Goal: Information Seeking & Learning: Learn about a topic

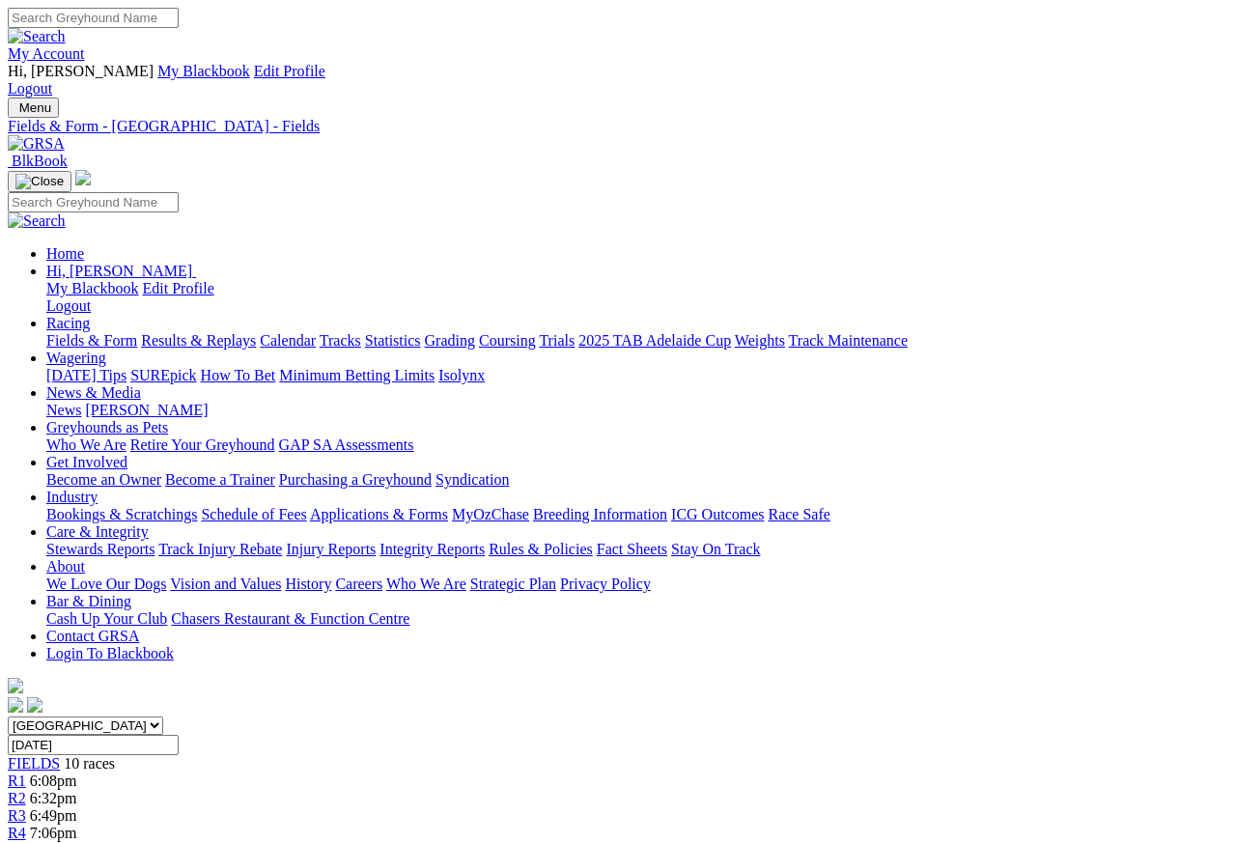
click at [256, 332] on link "Results & Replays" at bounding box center [198, 340] width 115 height 16
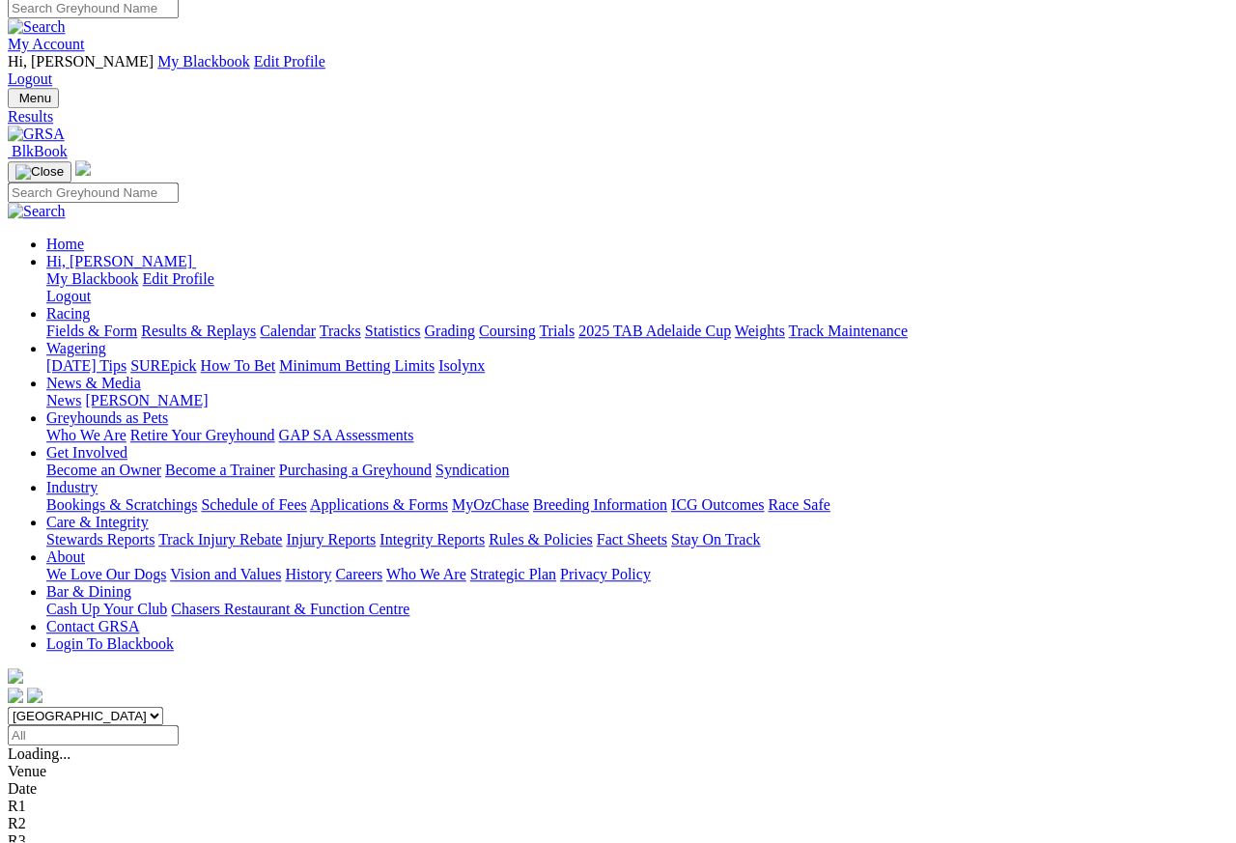
scroll to position [9, 0]
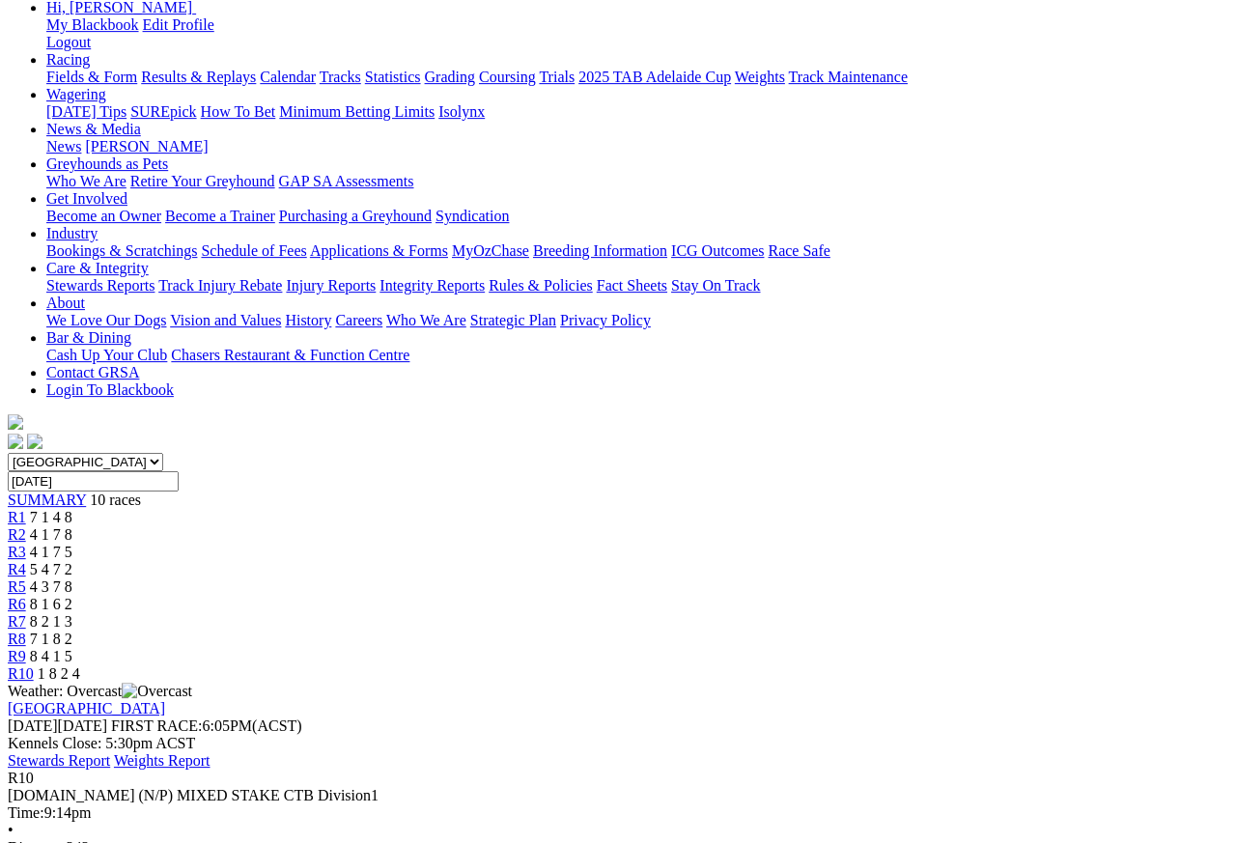
scroll to position [264, 0]
click at [26, 648] on link "R9" at bounding box center [17, 656] width 18 height 16
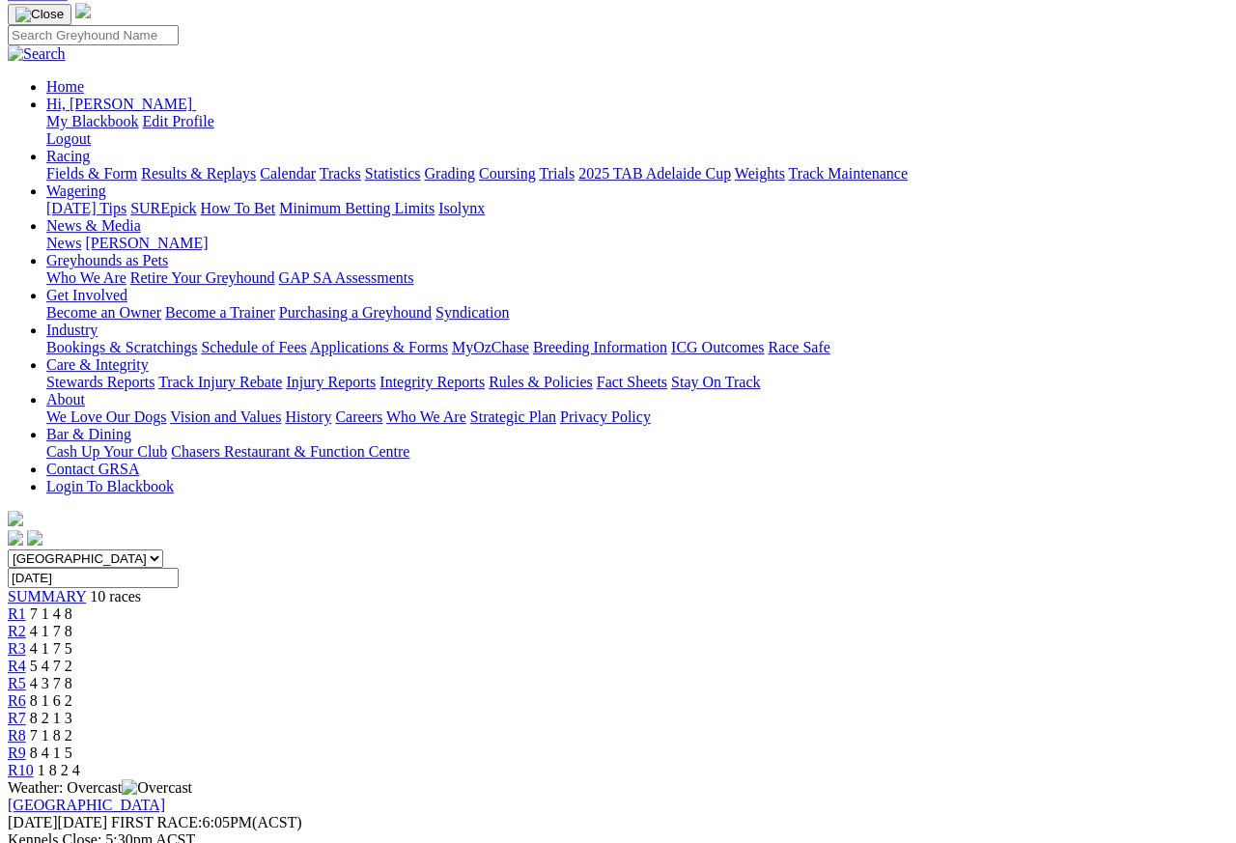
scroll to position [167, 0]
click at [26, 727] on link "R8" at bounding box center [17, 735] width 18 height 16
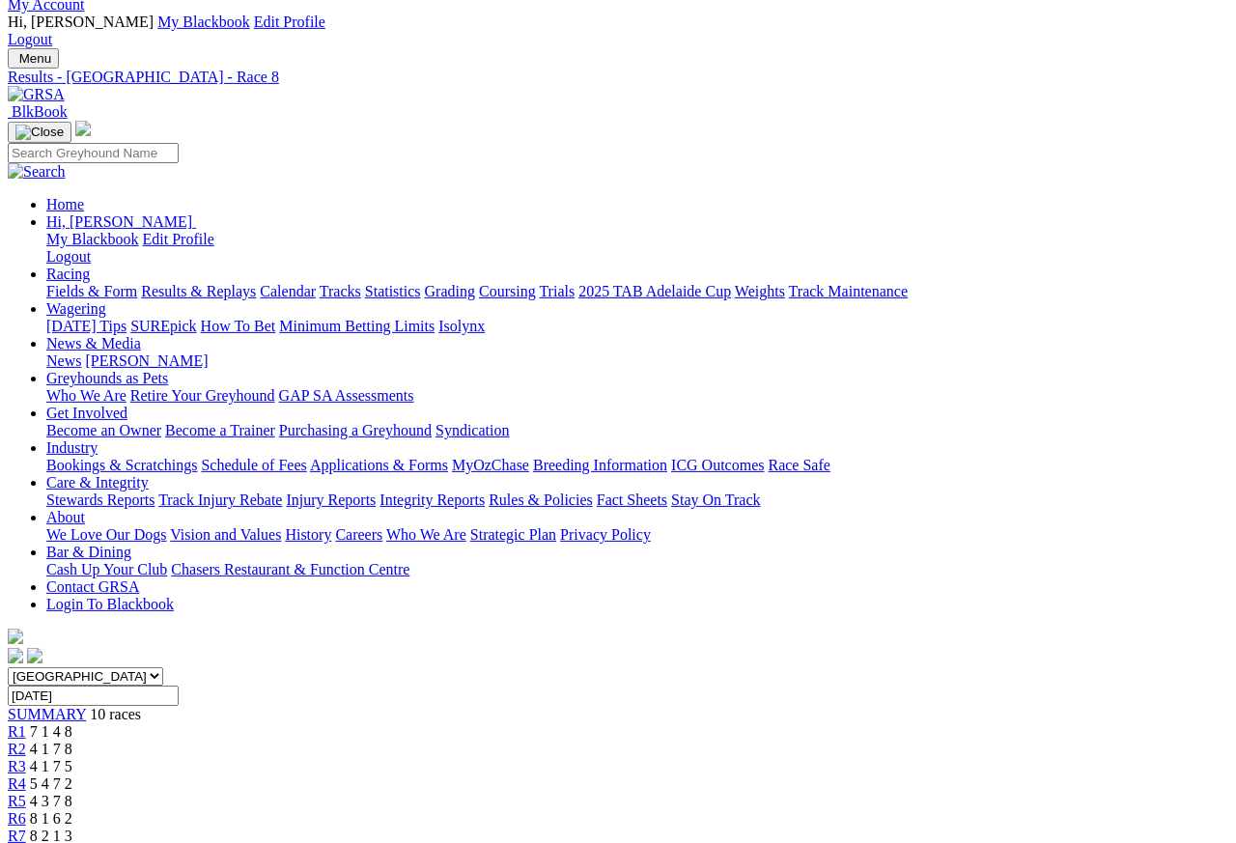
scroll to position [45, 0]
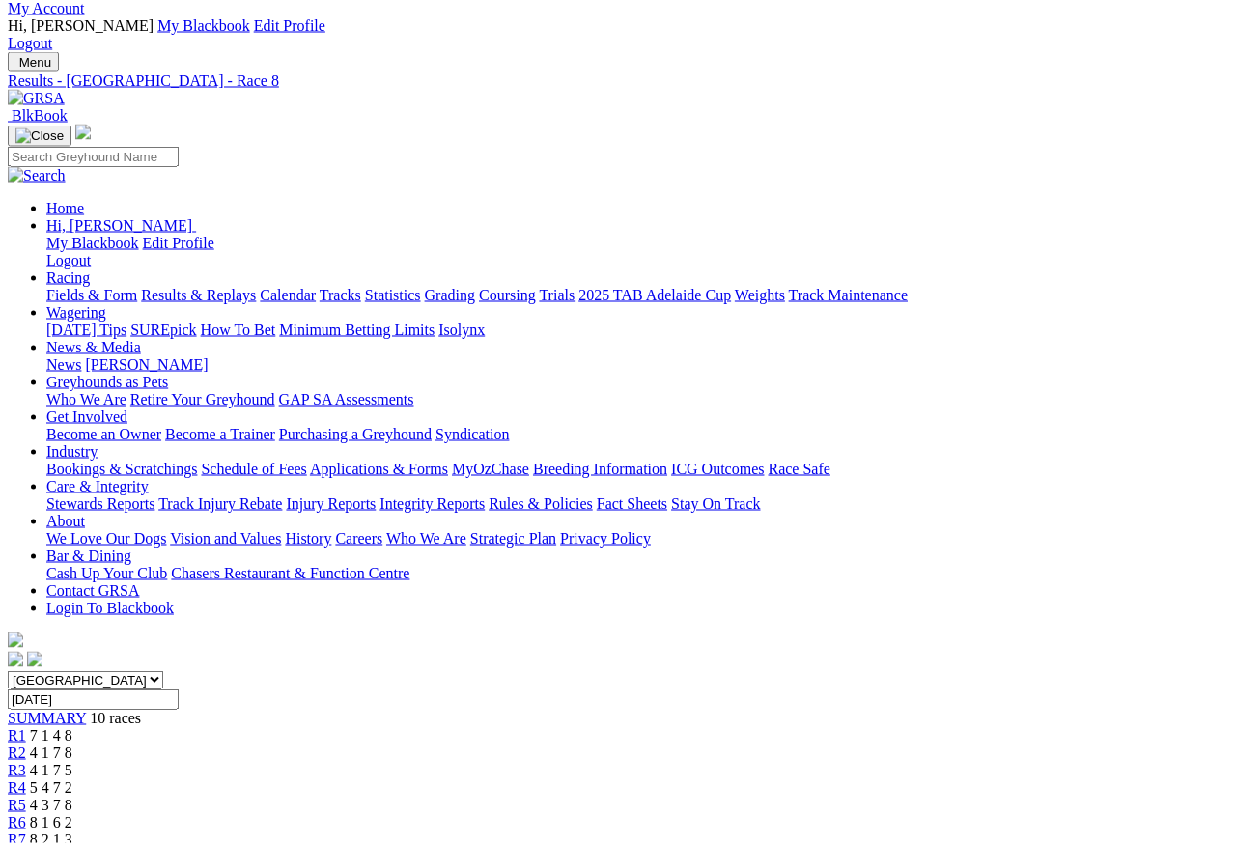
click at [72, 750] on span "8 2 1 3" at bounding box center [51, 840] width 42 height 16
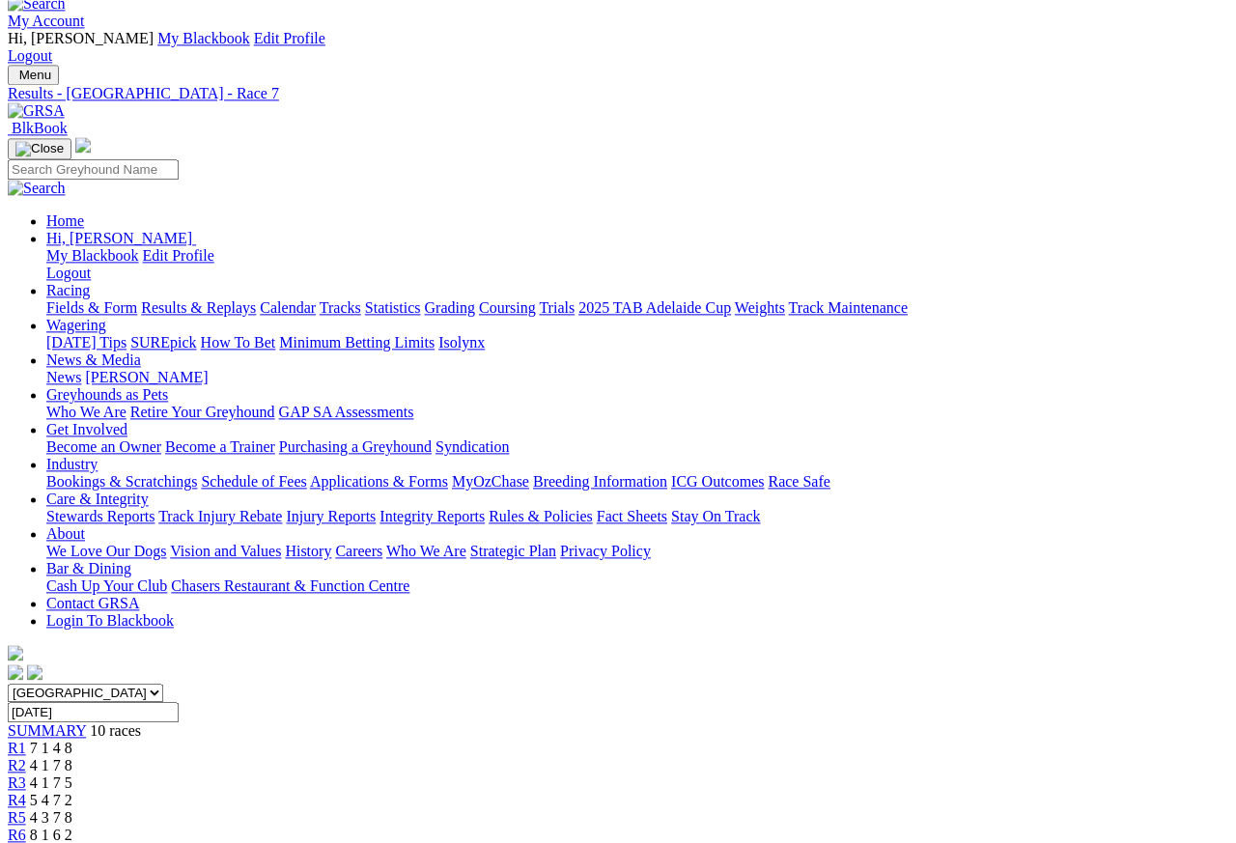
scroll to position [33, 0]
click at [26, 750] on span "R6" at bounding box center [17, 835] width 18 height 16
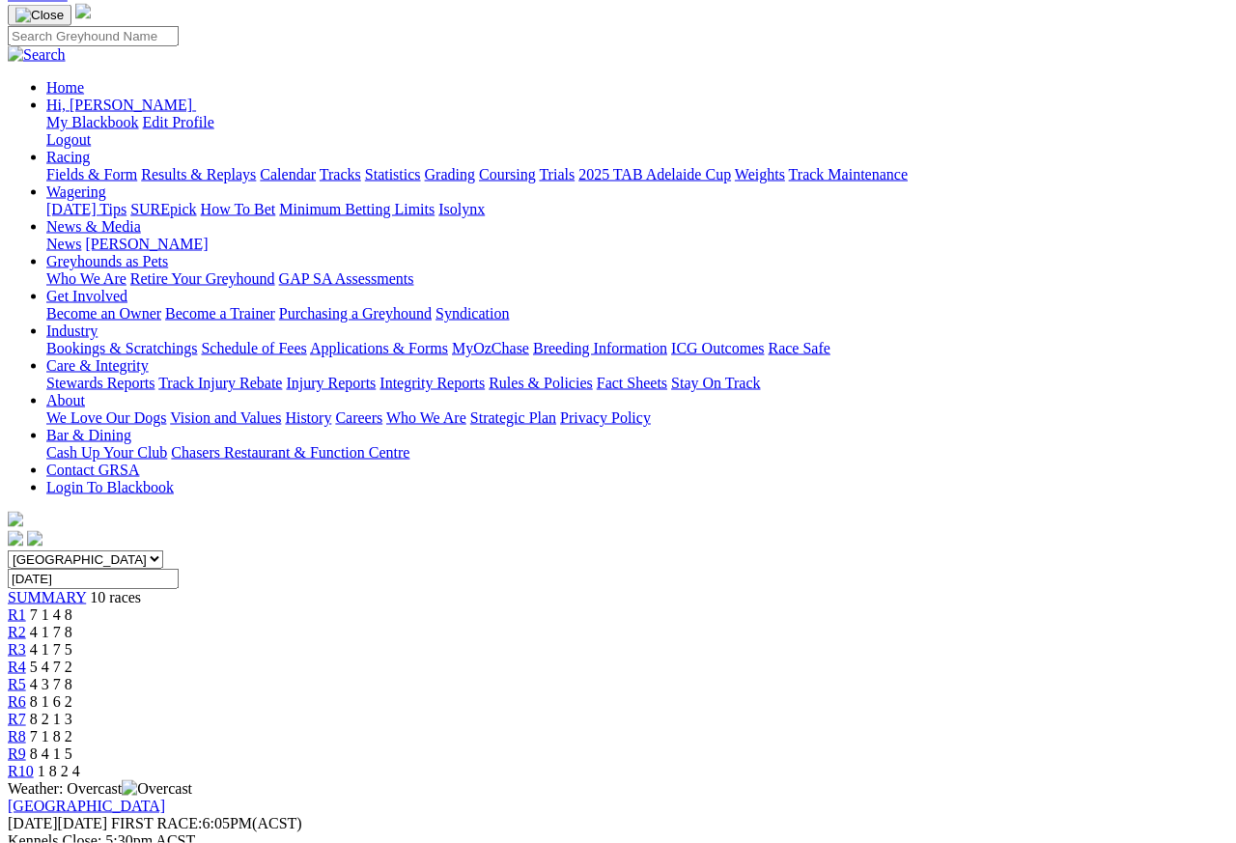
scroll to position [165, 0]
click at [72, 677] on span "4 3 7 8" at bounding box center [51, 685] width 42 height 16
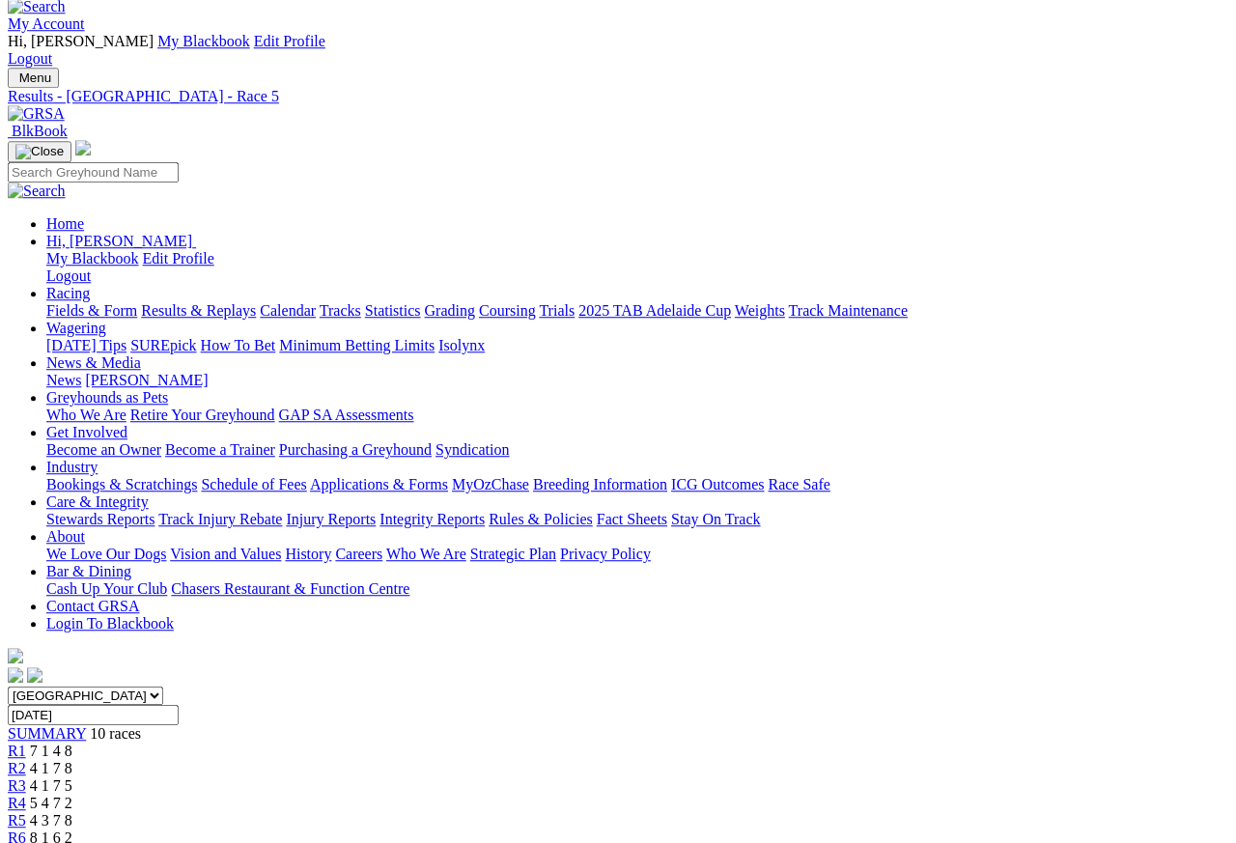
scroll to position [27, 0]
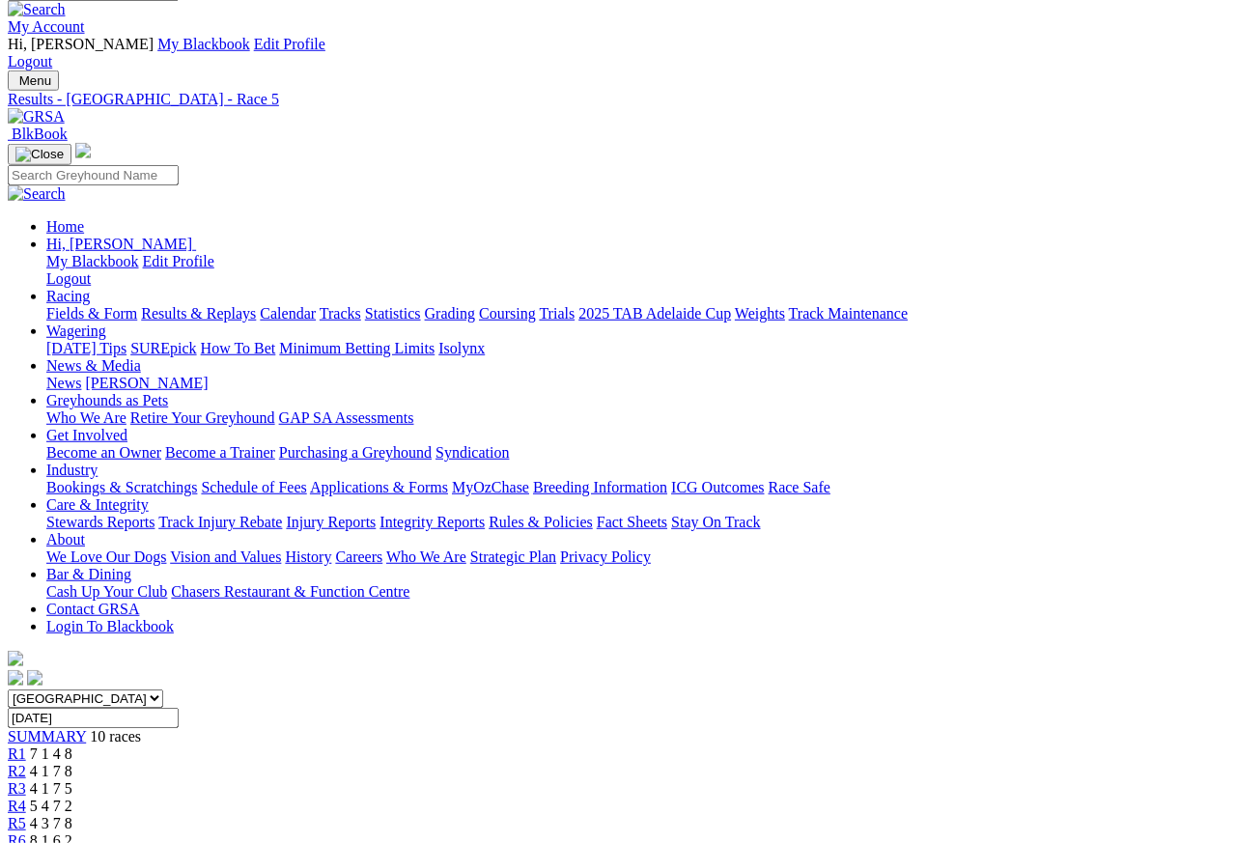
click at [72, 798] on span "5 4 7 2" at bounding box center [51, 806] width 42 height 16
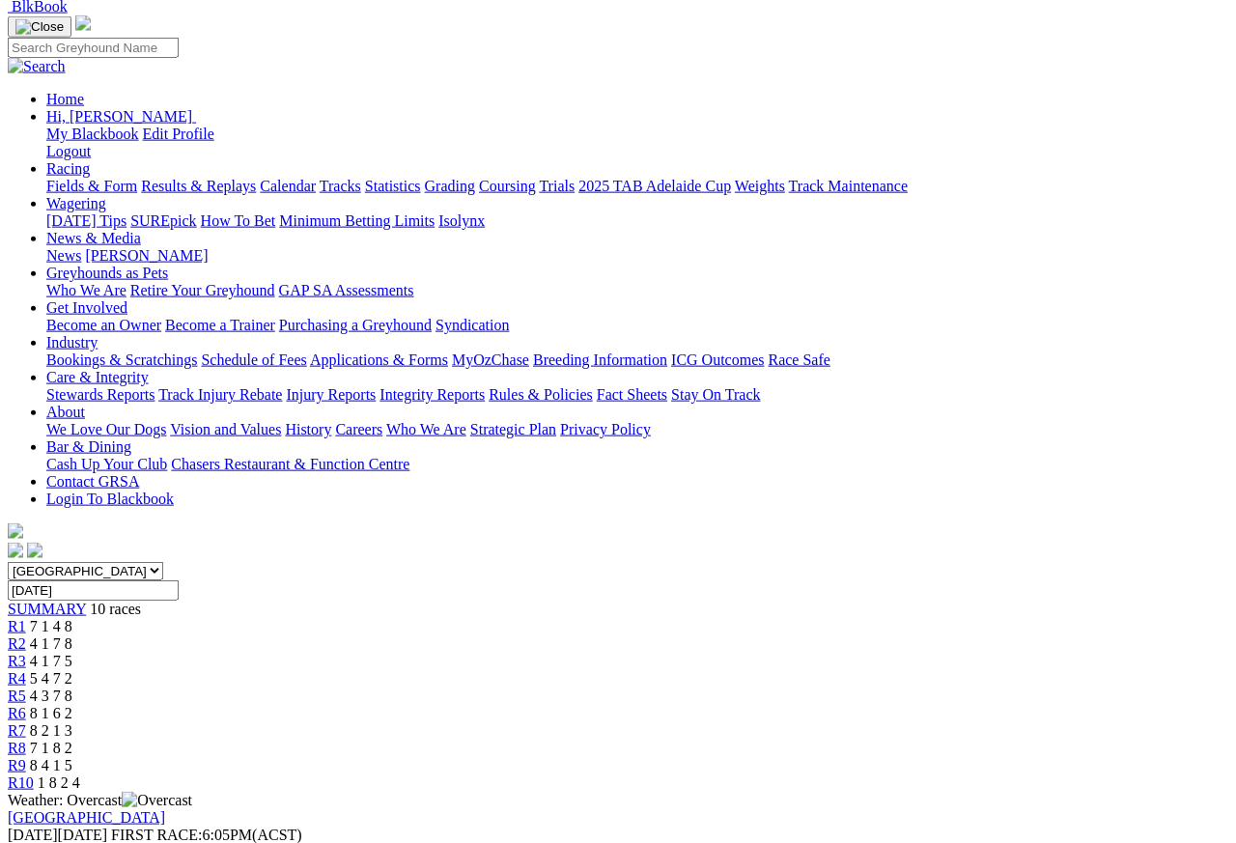
scroll to position [155, 0]
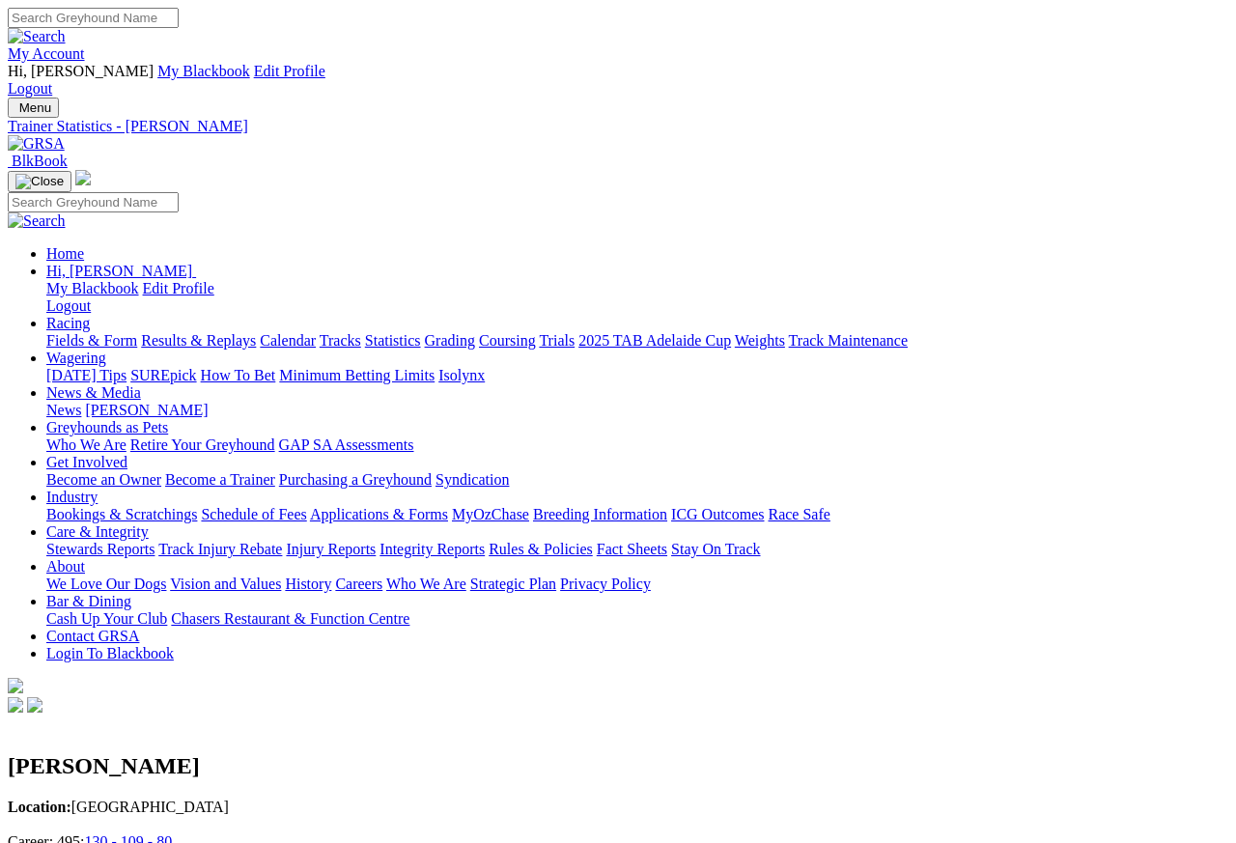
scroll to position [9, 0]
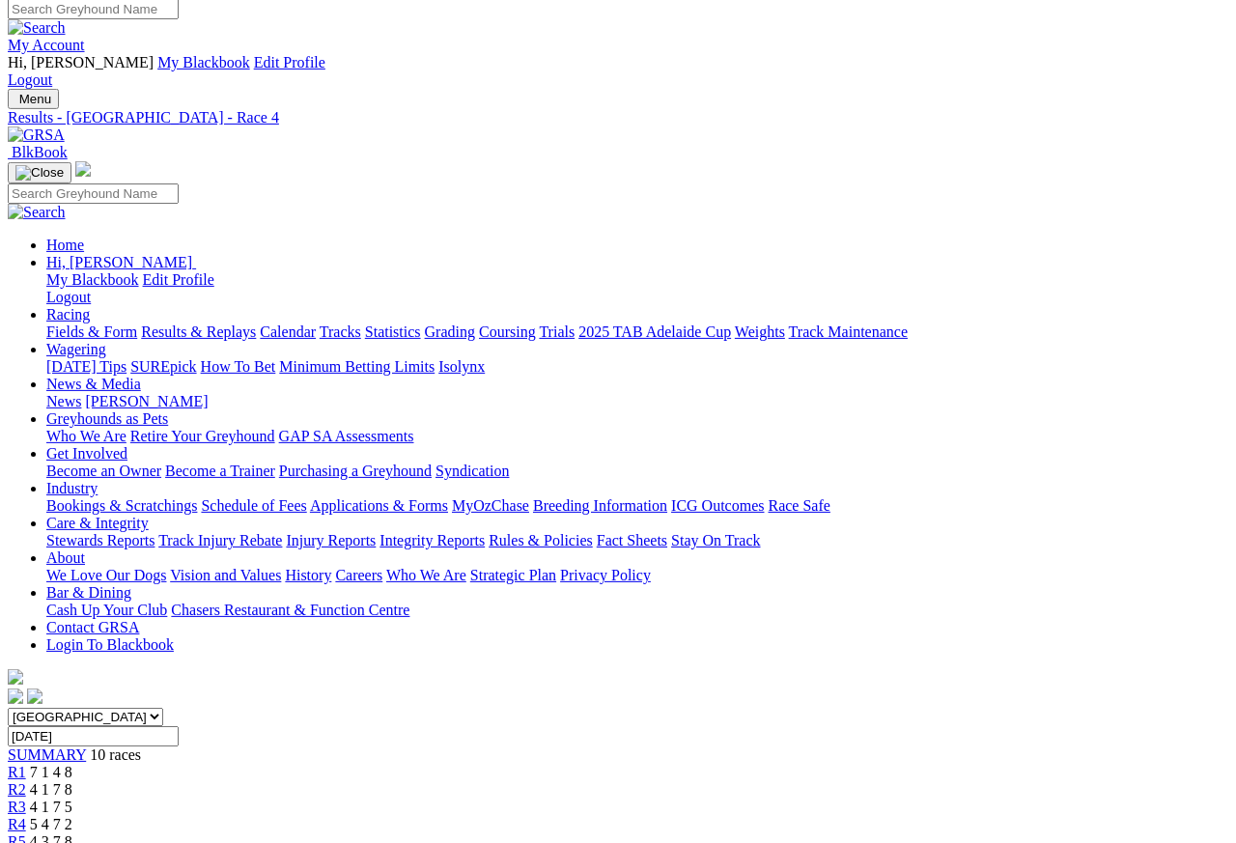
scroll to position [9, 0]
click at [26, 799] on link "R3" at bounding box center [17, 807] width 18 height 16
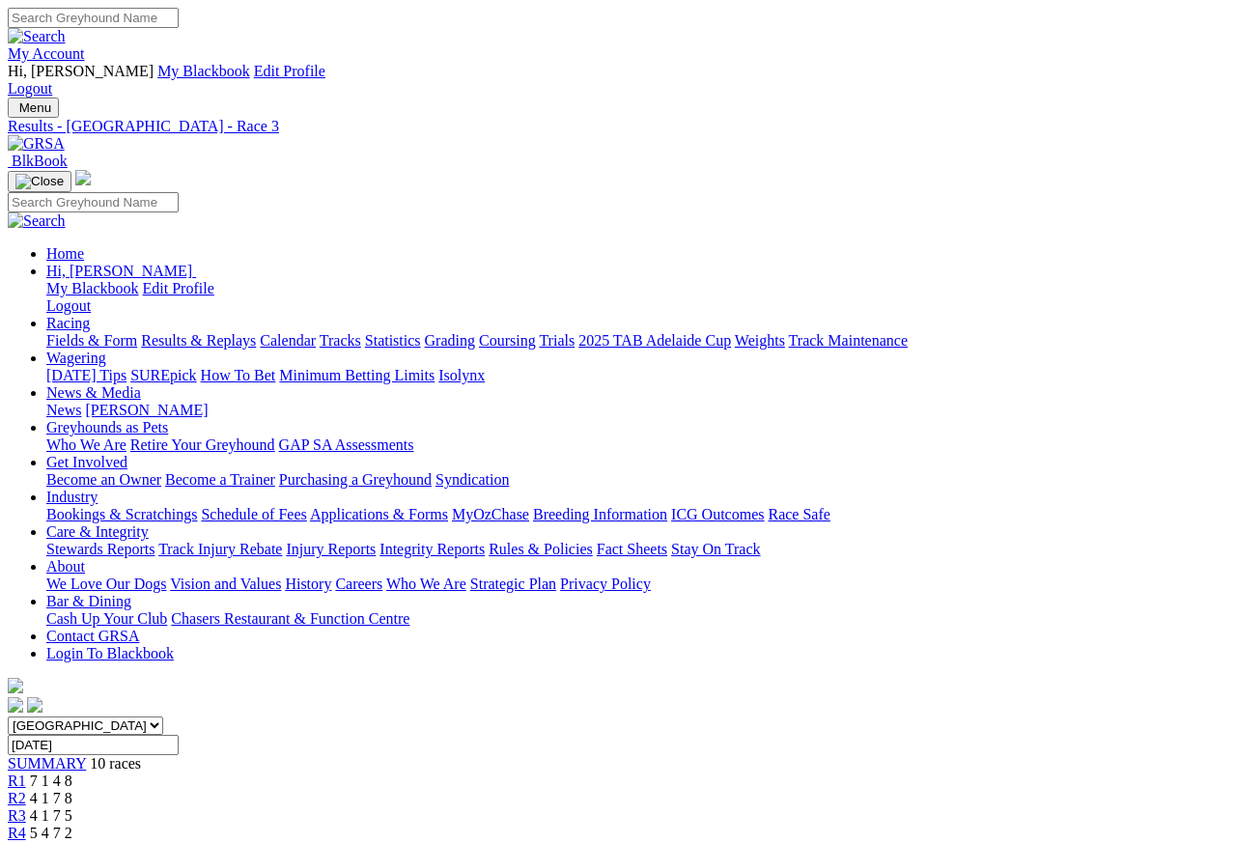
click at [26, 790] on span "R2" at bounding box center [17, 798] width 18 height 16
click at [26, 773] on span "R1" at bounding box center [17, 781] width 18 height 16
click at [68, 332] on link "Fields & Form" at bounding box center [91, 340] width 91 height 16
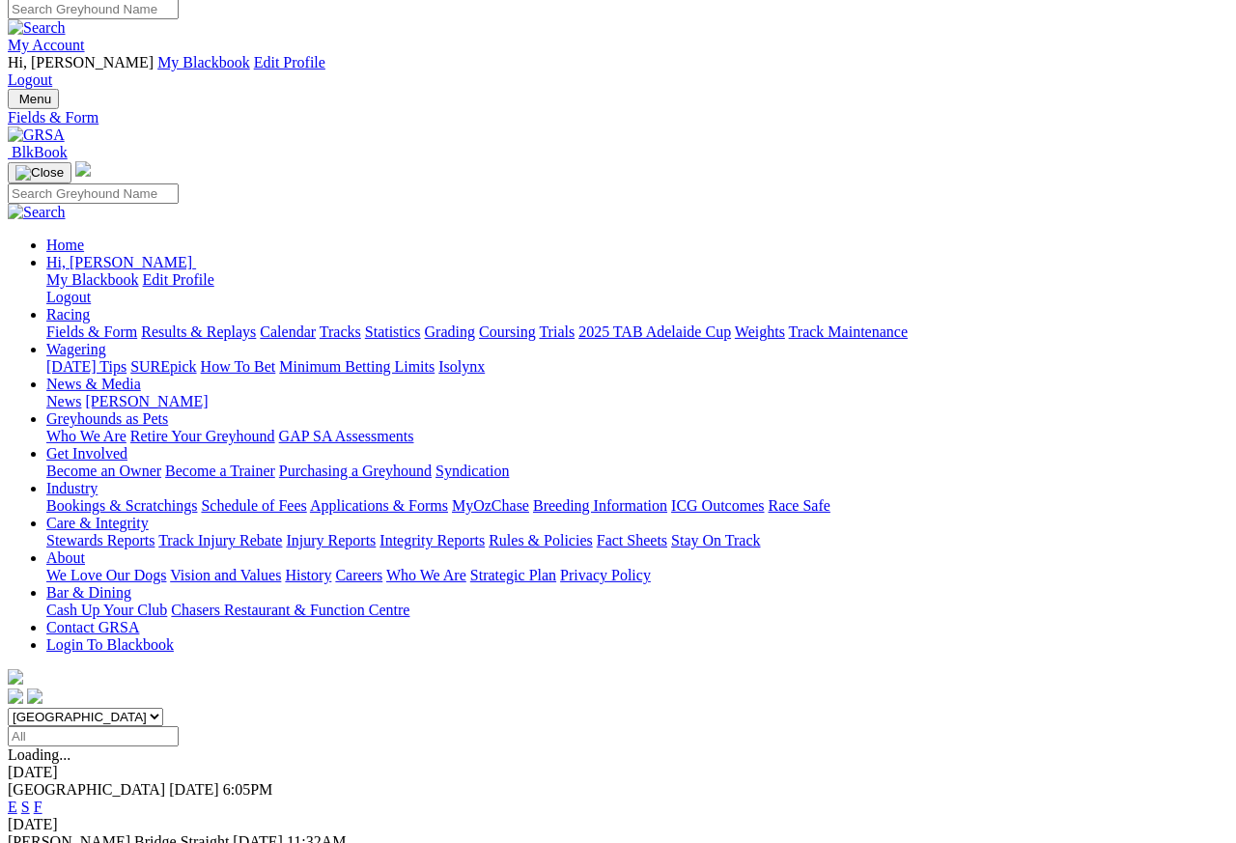
scroll to position [9, 0]
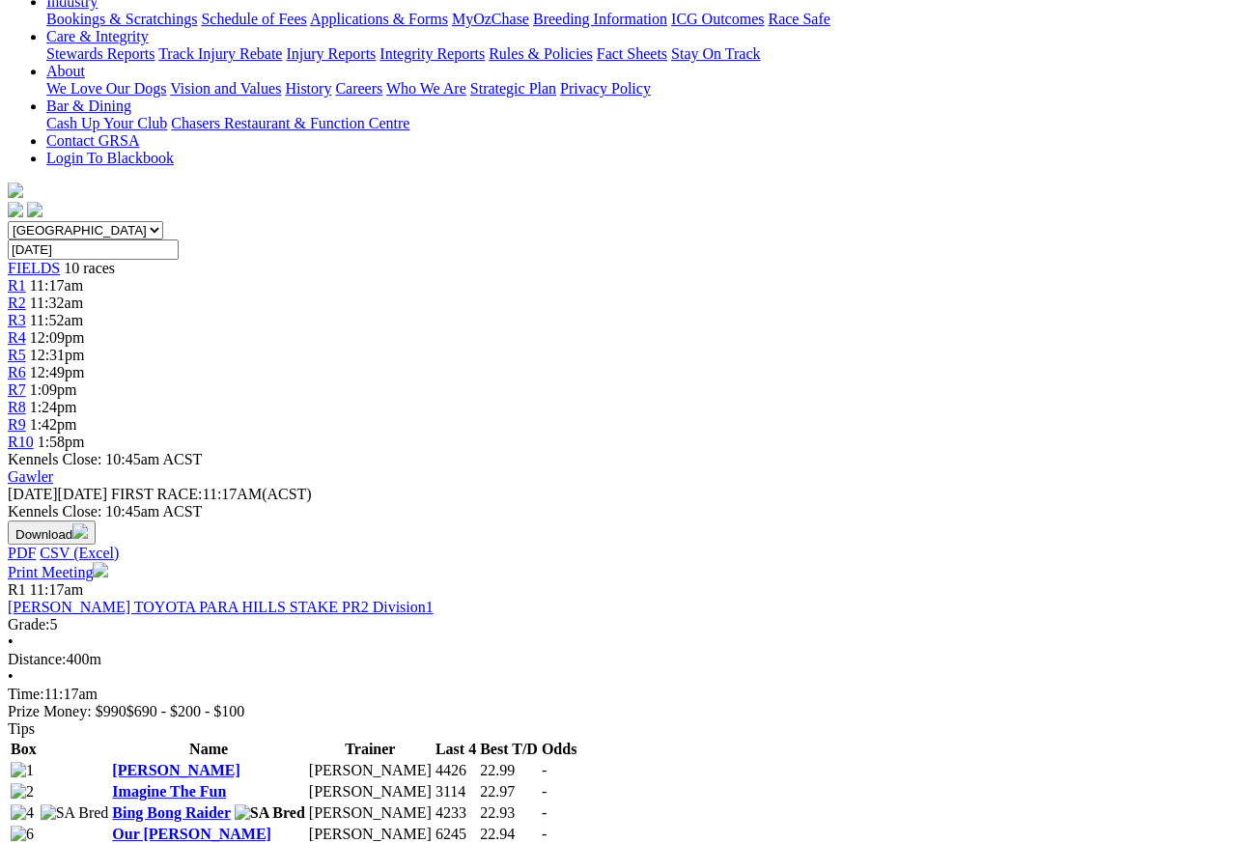
scroll to position [495, 0]
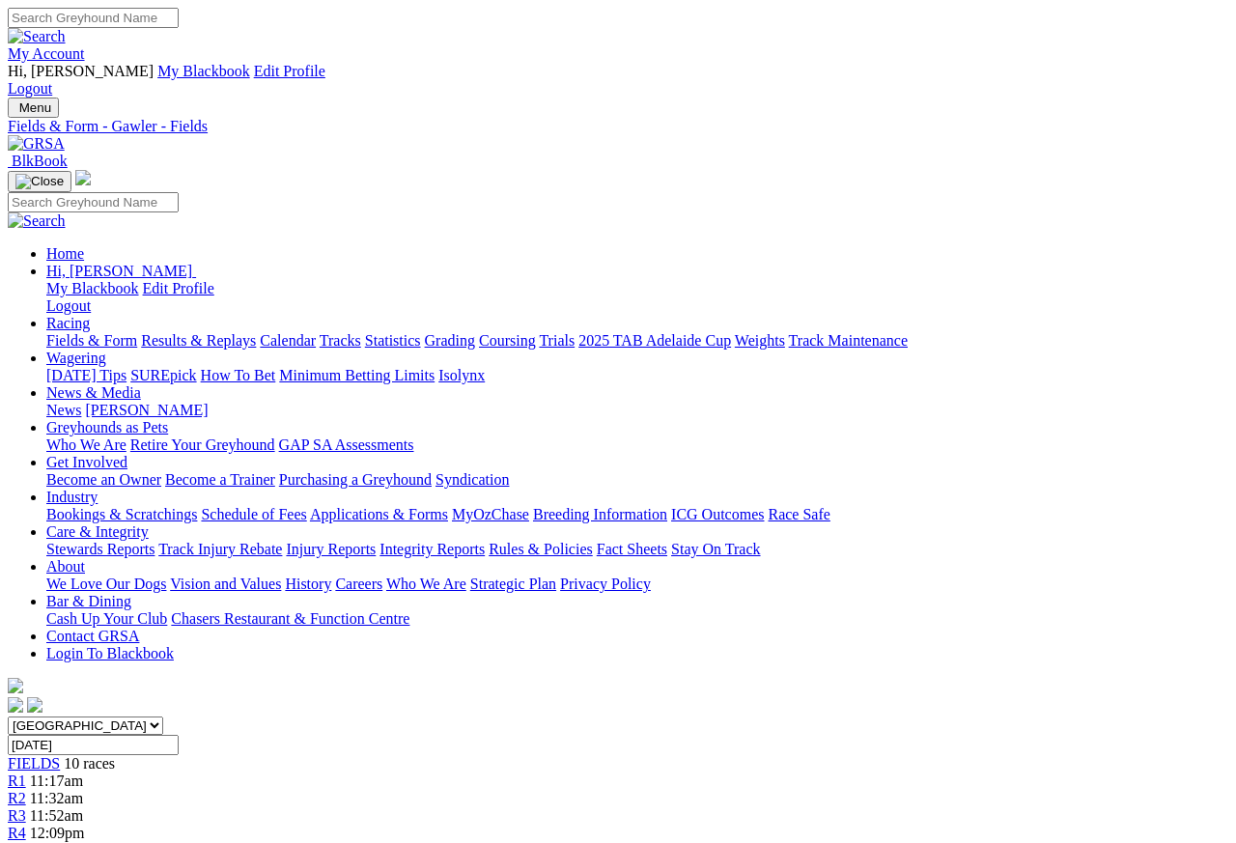
click at [141, 384] on link "News & Media" at bounding box center [93, 392] width 95 height 16
click at [81, 402] on link "News" at bounding box center [63, 410] width 35 height 16
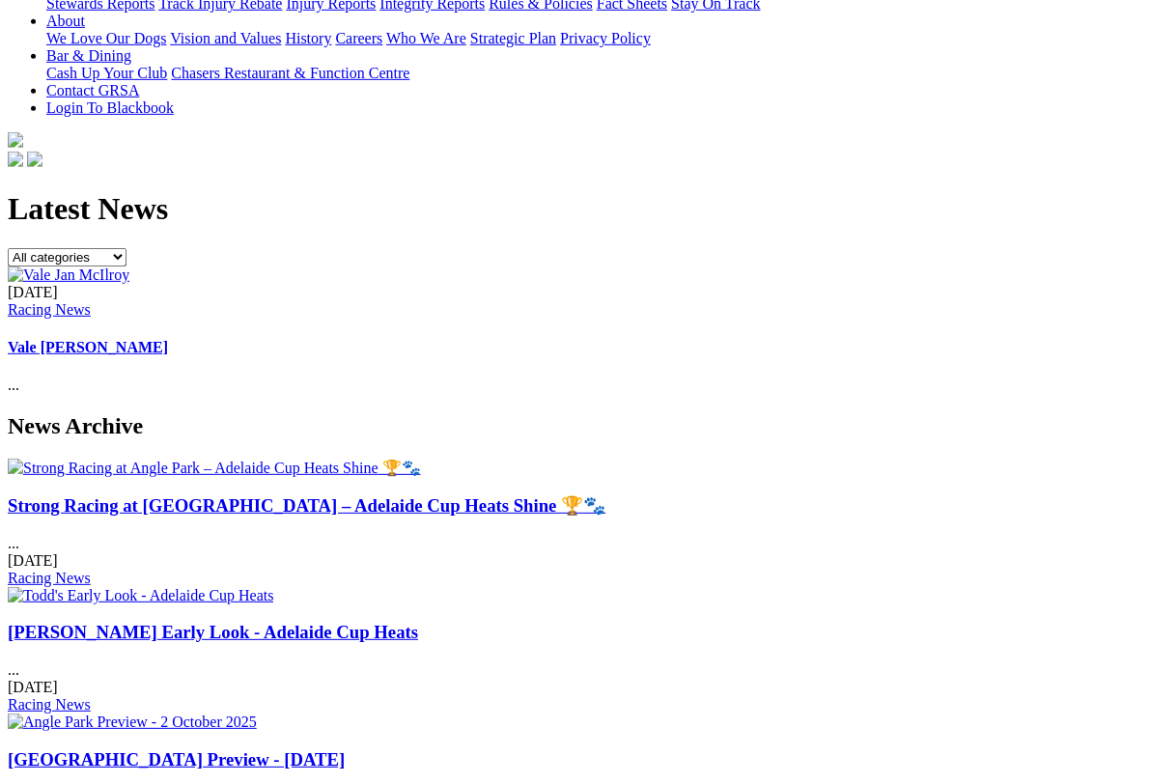
scroll to position [547, 0]
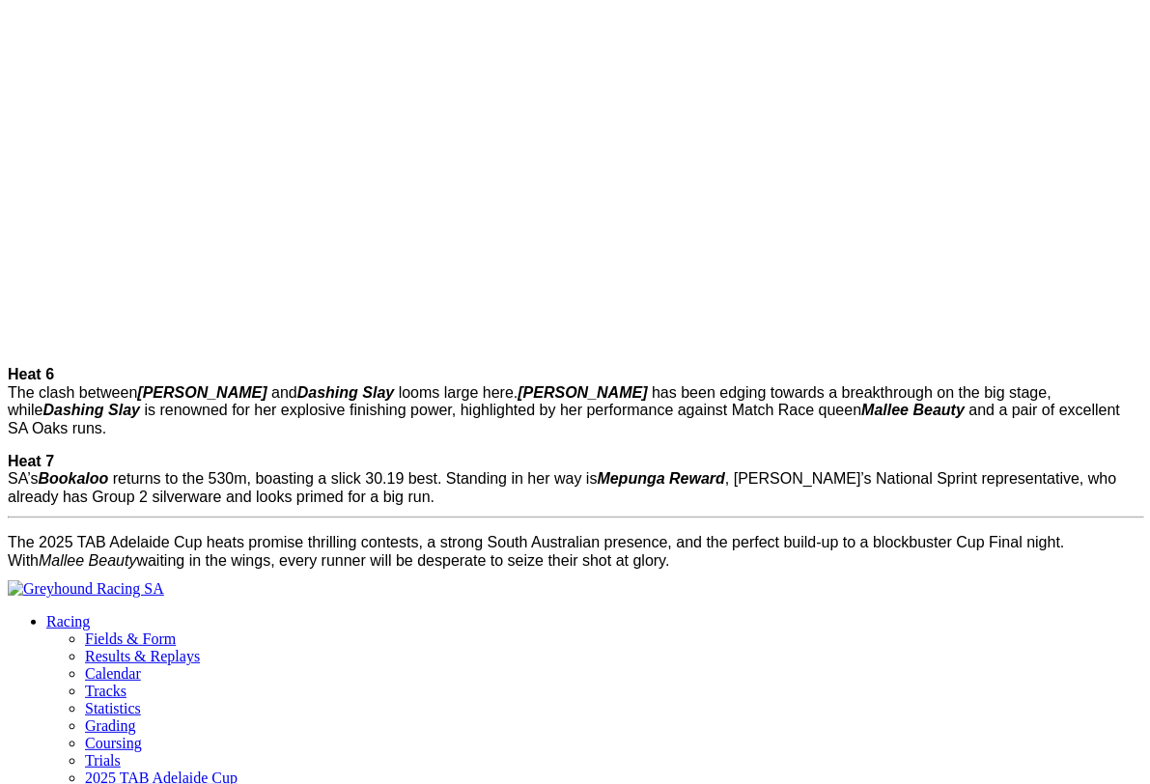
scroll to position [2561, 0]
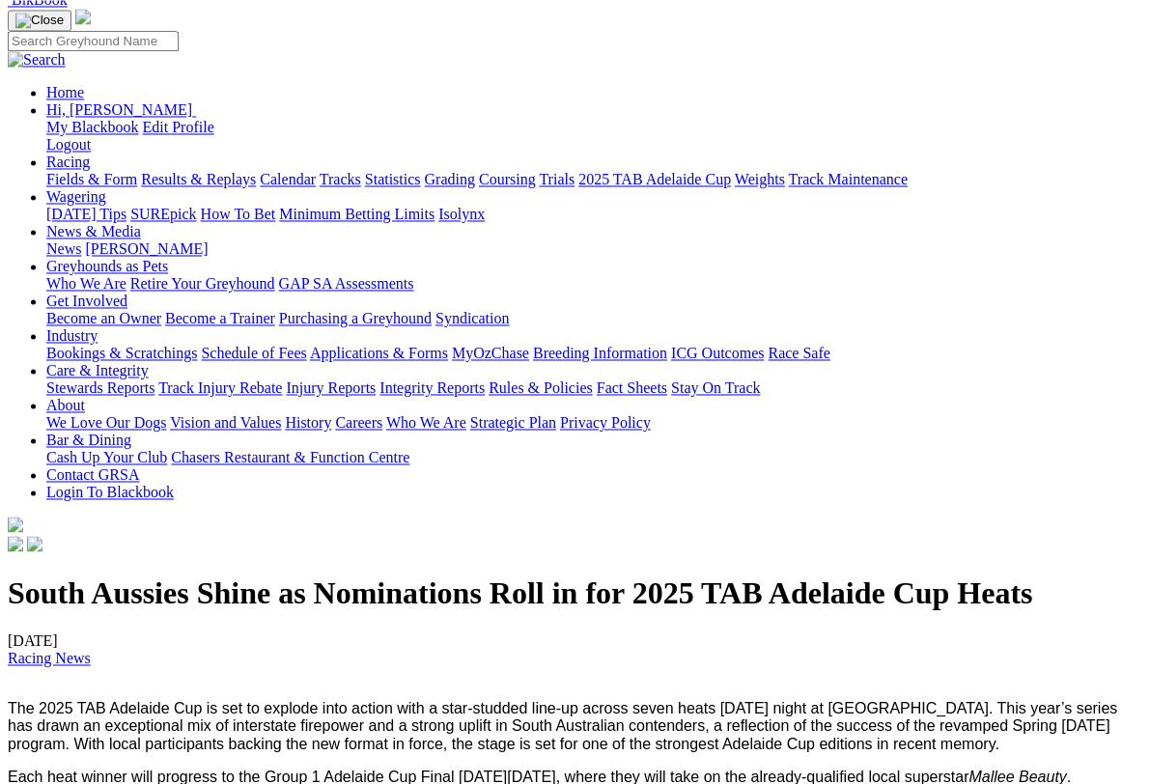
scroll to position [0, 0]
